Goal: Information Seeking & Learning: Check status

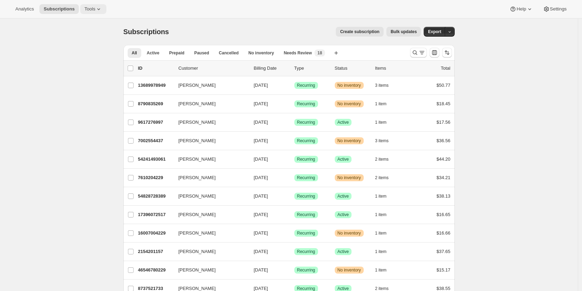
click at [91, 10] on span "Tools" at bounding box center [89, 9] width 11 height 6
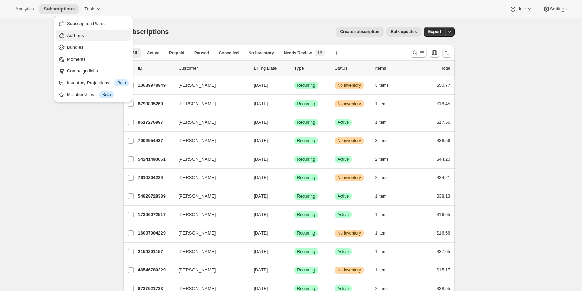
click at [84, 36] on span "Add-ons" at bounding box center [75, 35] width 17 height 5
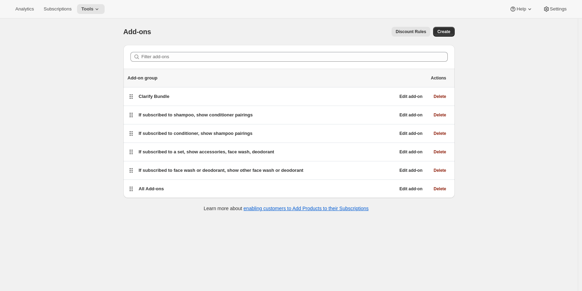
click at [419, 31] on span "Discount Rules" at bounding box center [411, 32] width 30 height 6
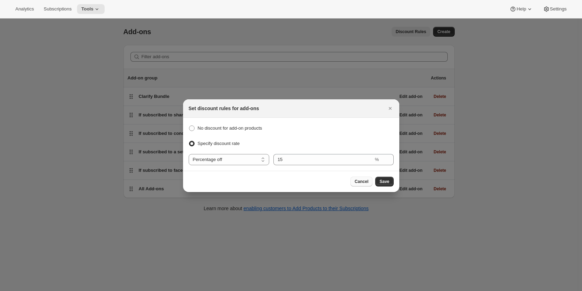
click at [366, 182] on span "Cancel" at bounding box center [362, 182] width 14 height 6
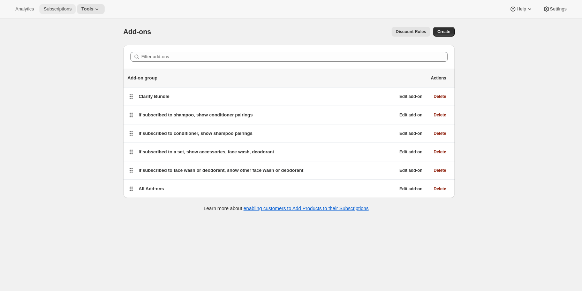
click at [61, 10] on span "Subscriptions" at bounding box center [58, 9] width 28 height 6
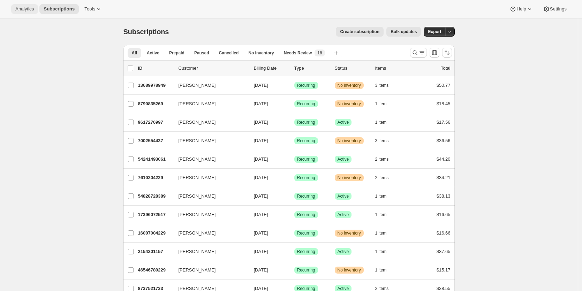
click at [30, 10] on span "Analytics" at bounding box center [24, 9] width 18 height 6
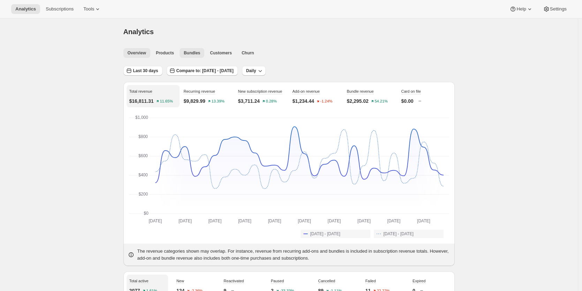
click at [193, 52] on span "Bundles" at bounding box center [192, 53] width 16 height 6
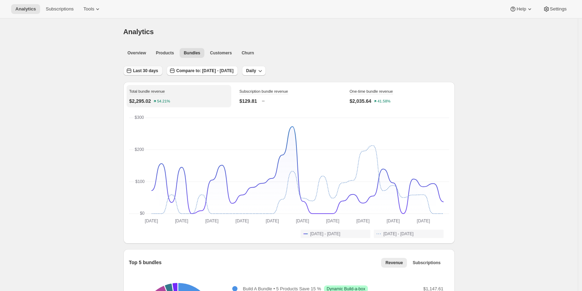
click at [151, 72] on span "Last 30 days" at bounding box center [145, 71] width 25 height 6
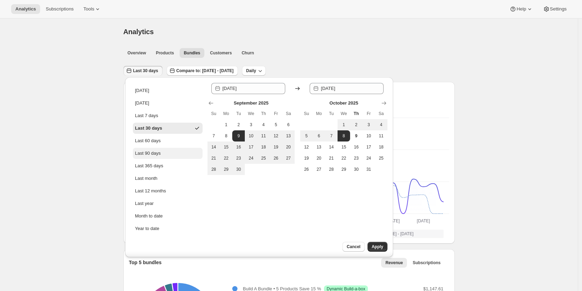
click at [149, 151] on div "Last 90 days" at bounding box center [148, 153] width 26 height 7
type input "[DATE]"
click at [372, 247] on span "Apply" at bounding box center [378, 247] width 12 height 6
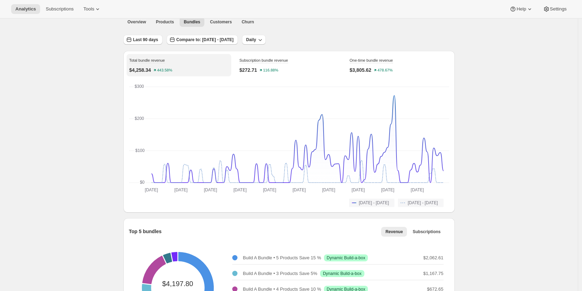
scroll to position [31, 0]
